Goal: Find specific page/section: Find specific page/section

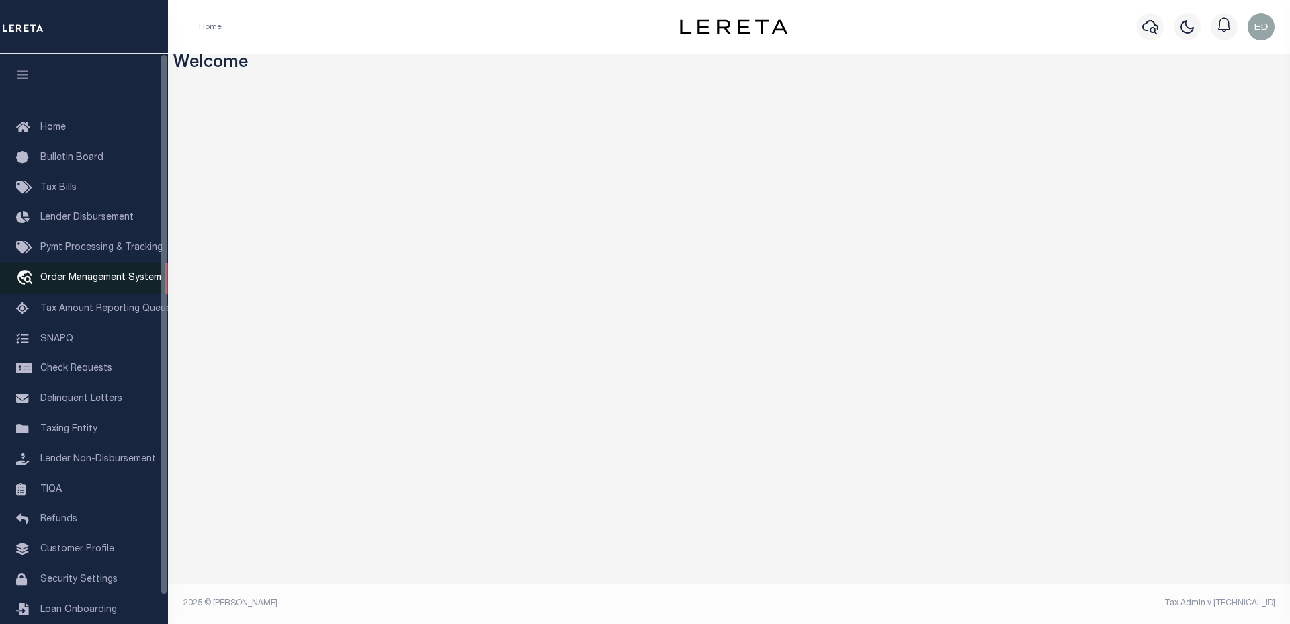
click at [102, 283] on span "Order Management System" at bounding box center [100, 278] width 121 height 9
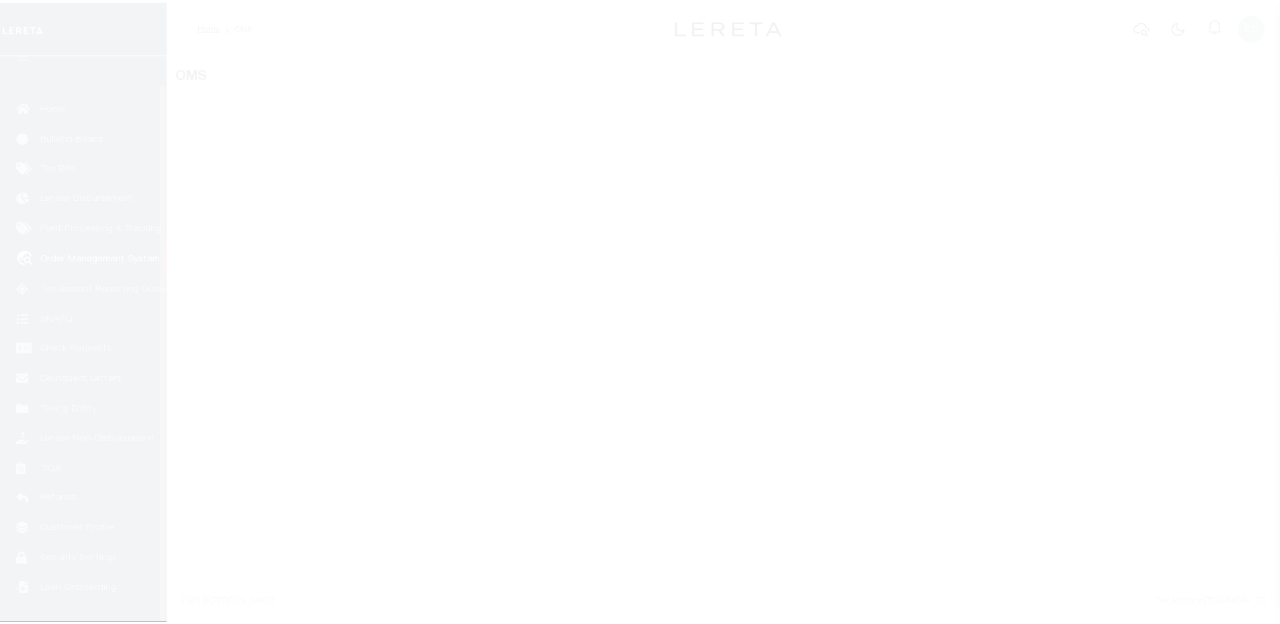
scroll to position [30, 0]
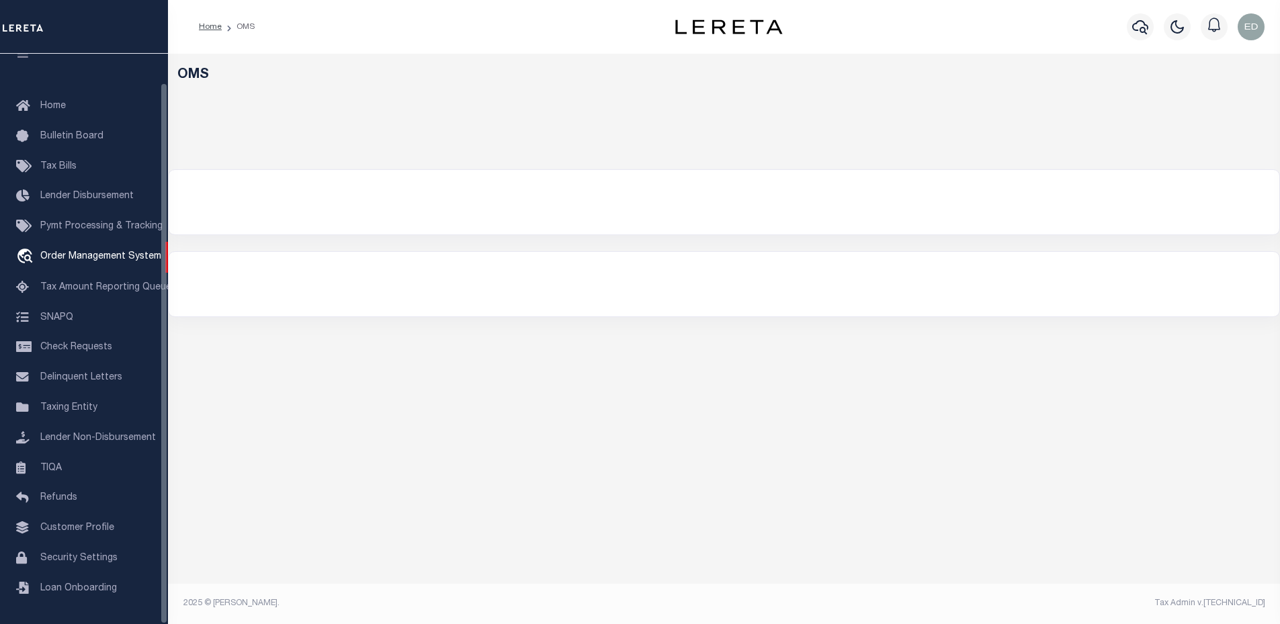
select select "200"
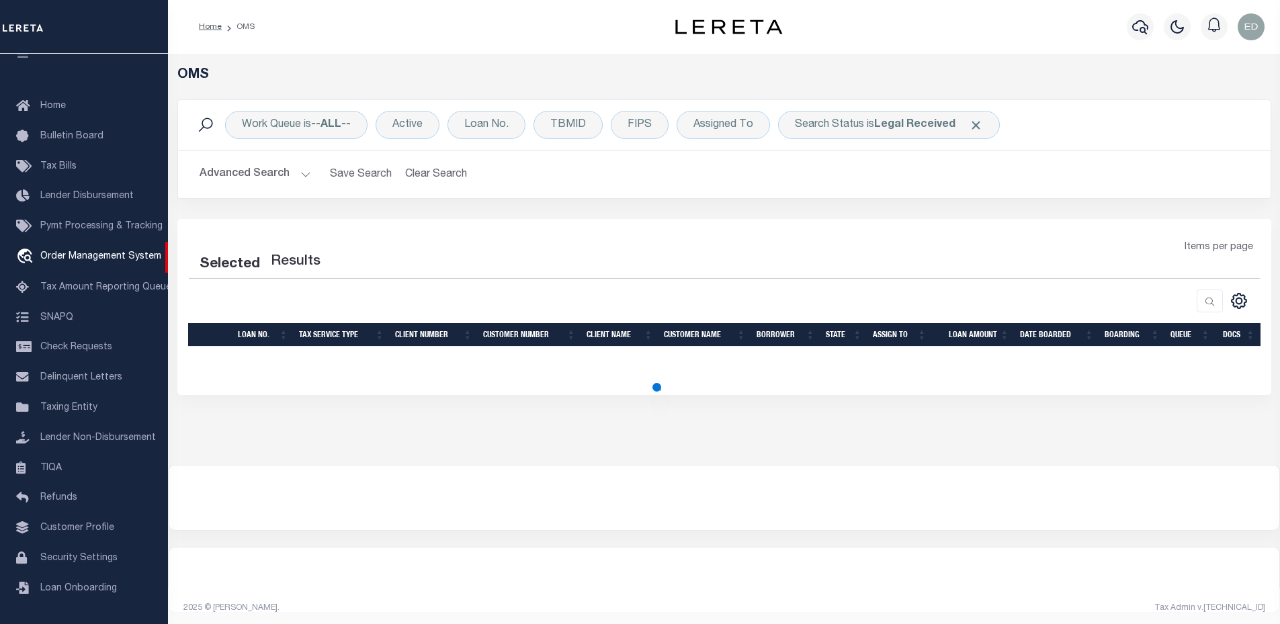
select select "200"
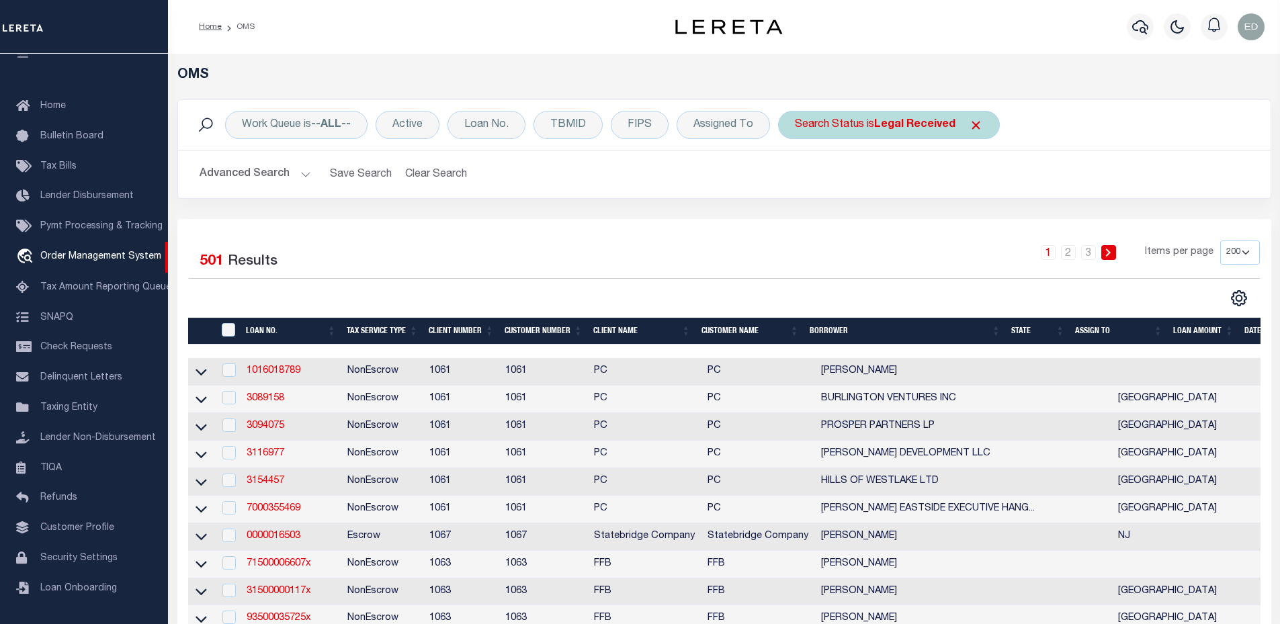
click at [970, 124] on span "Click to Remove" at bounding box center [976, 125] width 14 height 14
